Goal: Use online tool/utility

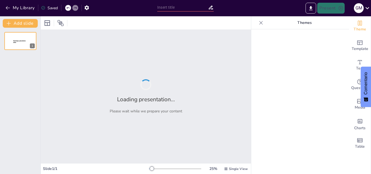
type input "Desafíos del Contrabando en [GEOGRAPHIC_DATA]: Un Análisis Integral"
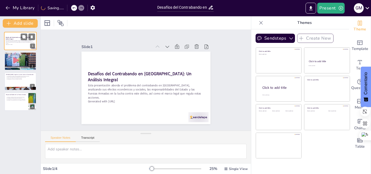
click at [21, 32] on div "Desafíos del Contrabando en [GEOGRAPHIC_DATA]: Un Análisis Integral Esta presen…" at bounding box center [20, 41] width 33 height 18
click at [23, 63] on div at bounding box center [21, 61] width 34 height 18
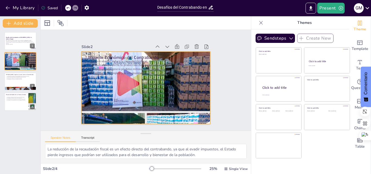
click at [121, 91] on div at bounding box center [144, 87] width 146 height 99
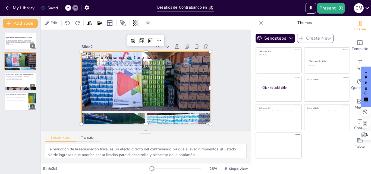
click at [120, 86] on div at bounding box center [145, 88] width 141 height 86
click at [24, 78] on icon at bounding box center [23, 76] width 3 height 3
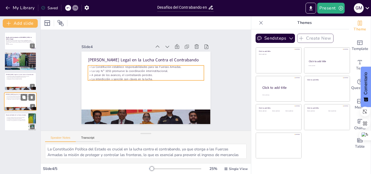
click at [19, 96] on p "La Constitución establece responsabilidades para las Fuerzas Armadas." at bounding box center [20, 96] width 29 height 1
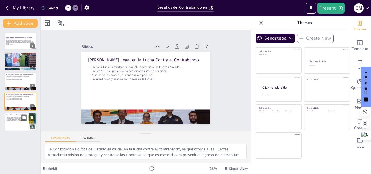
click at [20, 119] on p "La coordinación interinstitucional maximiza la efectividad." at bounding box center [16, 119] width 21 height 1
type textarea "La planificación de operaciones es fundamental para que las Fuerzas Armadas pue…"
